Goal: Transaction & Acquisition: Purchase product/service

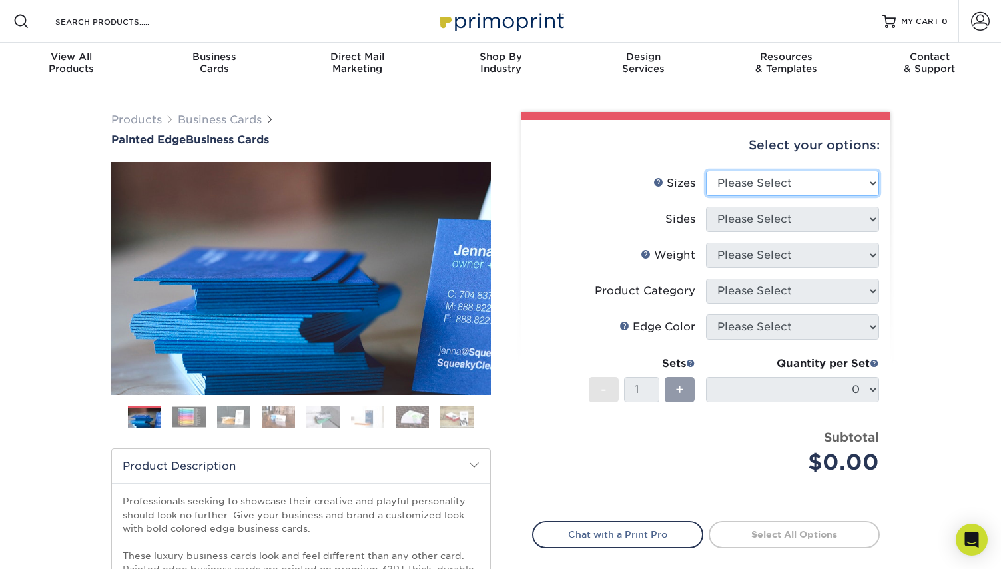
click at [802, 181] on select "Please Select 2" x 3.5" - Standard 2.125" x 3.375" - European 2.5" x 2.5" - Squ…" at bounding box center [792, 182] width 173 height 25
select select "2.12x3.38"
click at [706, 170] on select "Please Select 2" x 3.5" - Standard 2.125" x 3.375" - European 2.5" x 2.5" - Squ…" at bounding box center [792, 182] width 173 height 25
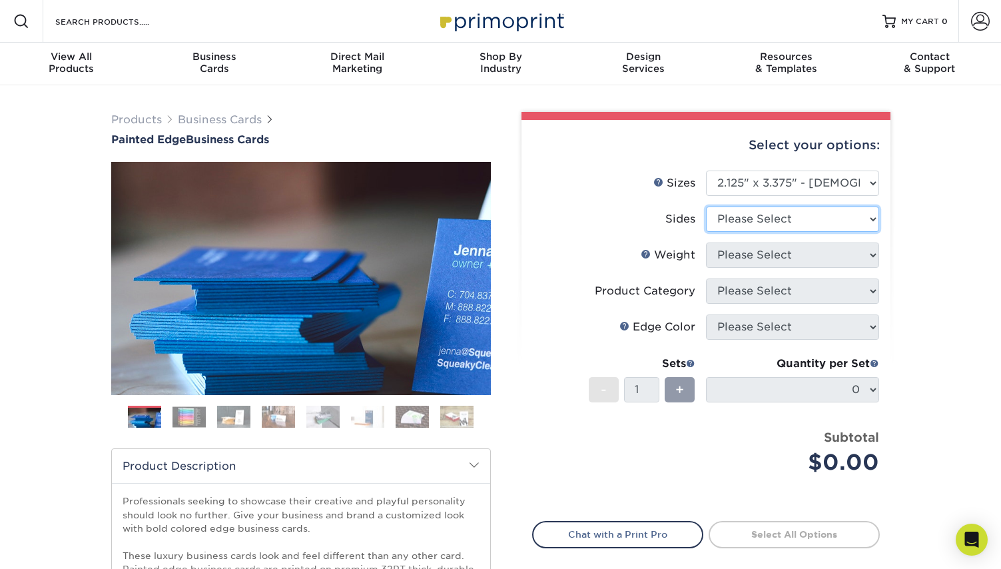
click at [800, 220] on select "Please Select Print Both Sides Print Front Only" at bounding box center [792, 218] width 173 height 25
select select "32d3c223-f82c-492b-b915-ba065a00862f"
click at [706, 206] on select "Please Select Print Both Sides Print Front Only" at bounding box center [792, 218] width 173 height 25
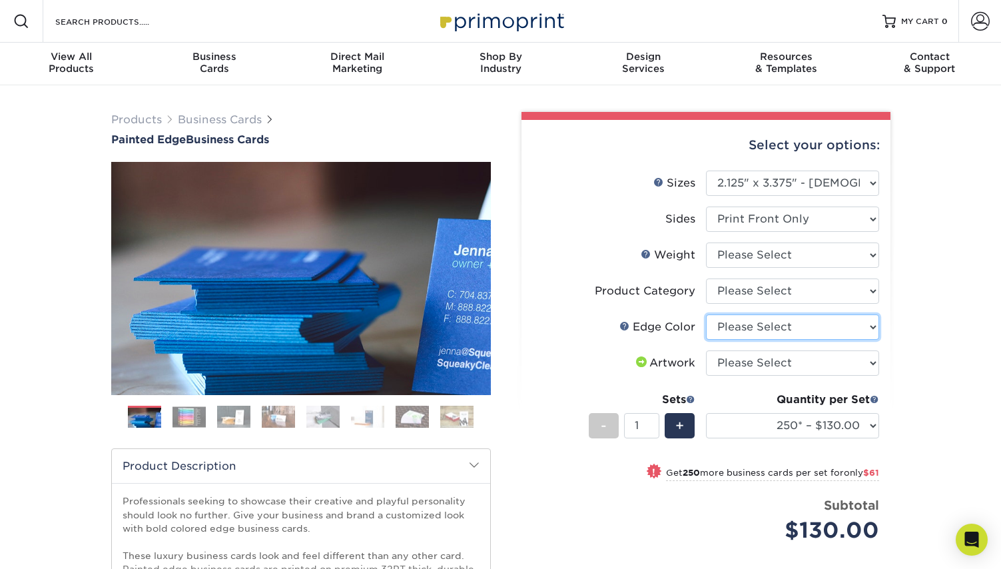
click at [795, 326] on select "Please Select Charcoal Black Brown Blue Pearlescent Blue Pearlescent Gold Pearl…" at bounding box center [792, 326] width 173 height 25
select select "e42633f1-b123-4179-bb8a-cf3a693d9207"
click at [706, 314] on select "Please Select Charcoal Black Brown Blue Pearlescent Blue Pearlescent Gold Pearl…" at bounding box center [792, 326] width 173 height 25
click at [829, 288] on select "Please Select Business Cards" at bounding box center [792, 290] width 173 height 25
select select "3b5148f1-0588-4f88-a218-97bcfdce65c1"
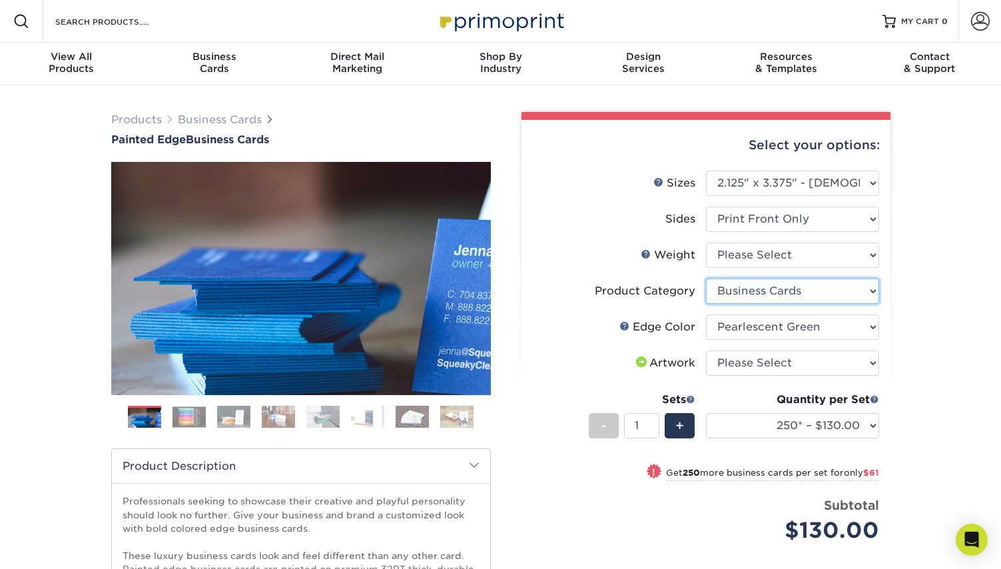
click at [706, 278] on select "Please Select Business Cards" at bounding box center [792, 290] width 173 height 25
click at [826, 251] on select "Please Select 32PTUC" at bounding box center [792, 254] width 173 height 25
select select "32PTUC"
click at [706, 242] on select "Please Select 32PTUC" at bounding box center [792, 254] width 173 height 25
select select "-1"
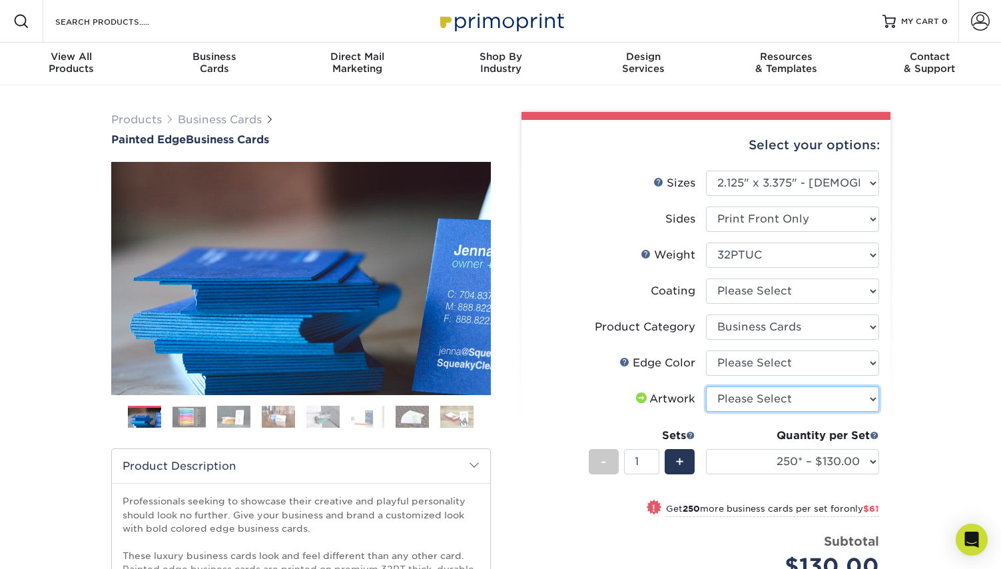
click at [874, 402] on select "Please Select I will upload files I need a design - $100" at bounding box center [792, 398] width 173 height 25
select select "upload"
click at [706, 386] on select "Please Select I will upload files I need a design - $100" at bounding box center [792, 398] width 173 height 25
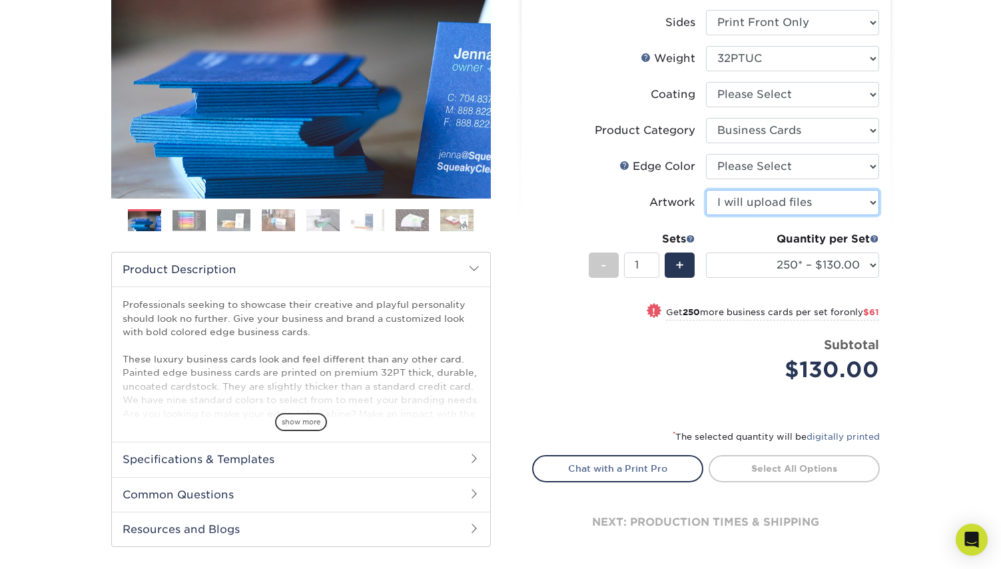
scroll to position [208, 0]
